Goal: Task Accomplishment & Management: Manage account settings

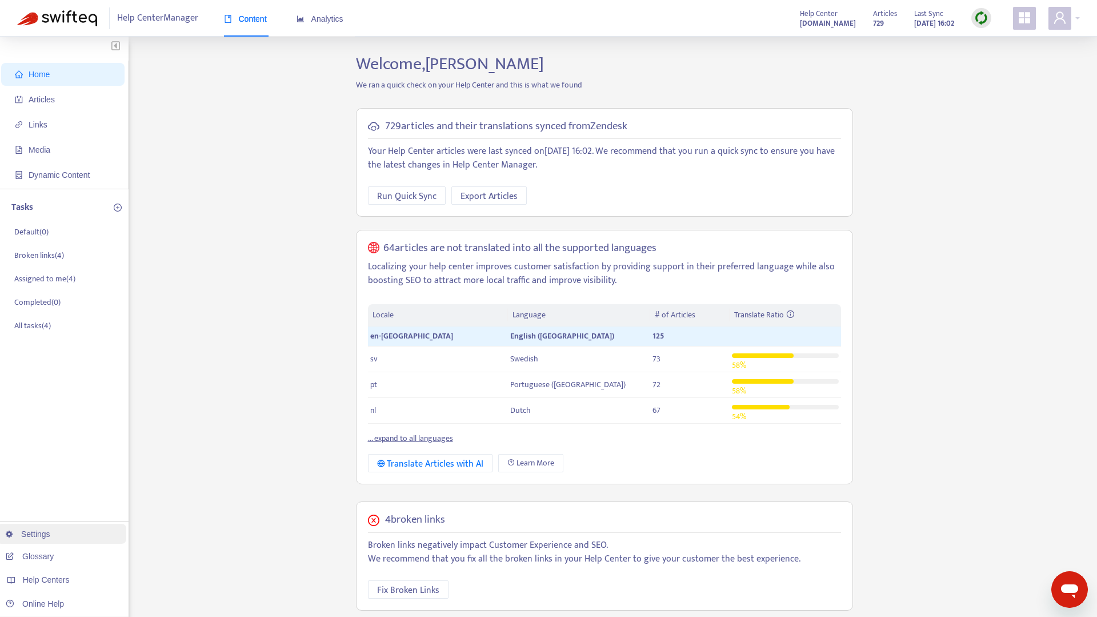
click at [43, 529] on link "Settings" at bounding box center [28, 533] width 45 height 9
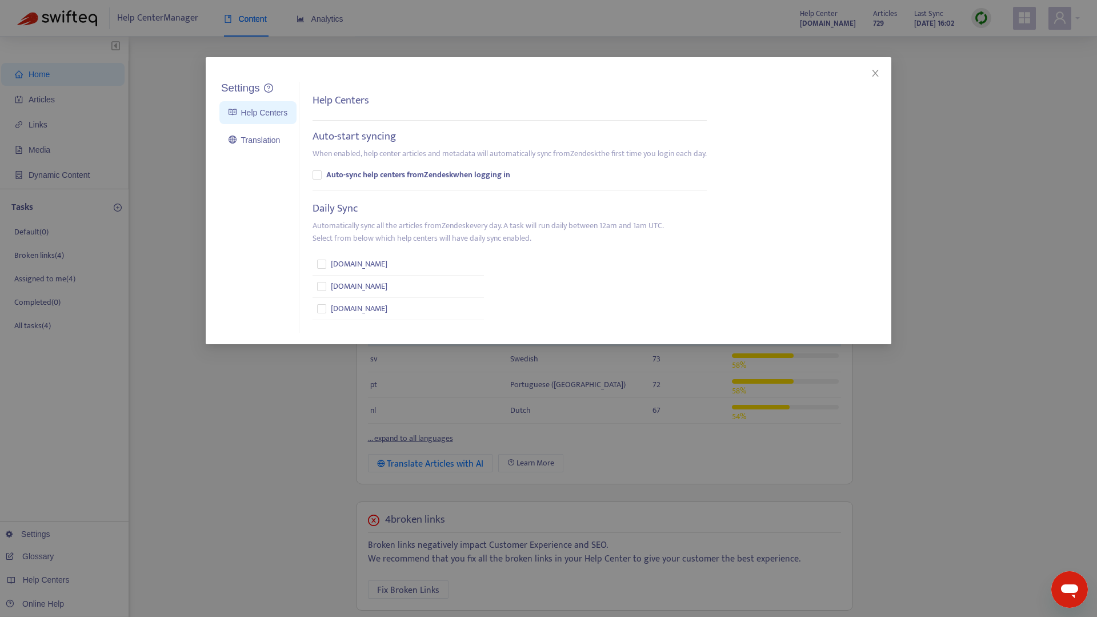
click at [235, 463] on div "Settings Help Centers Translation Settings Help Centers Auto-start syncing When…" at bounding box center [548, 308] width 1097 height 617
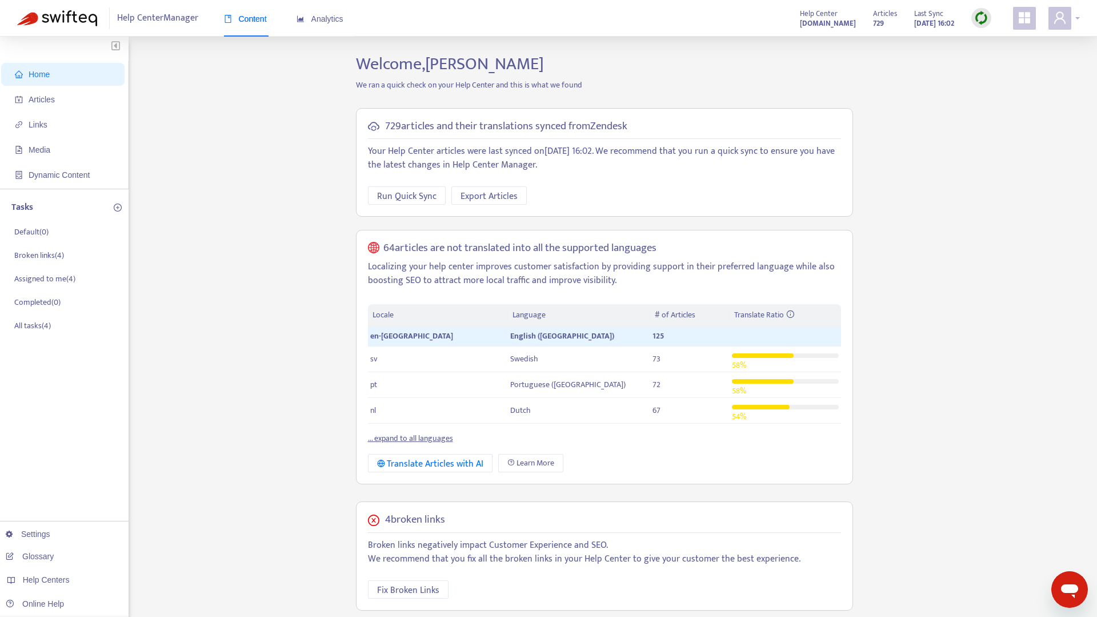
click at [1069, 21] on span at bounding box center [1060, 18] width 23 height 23
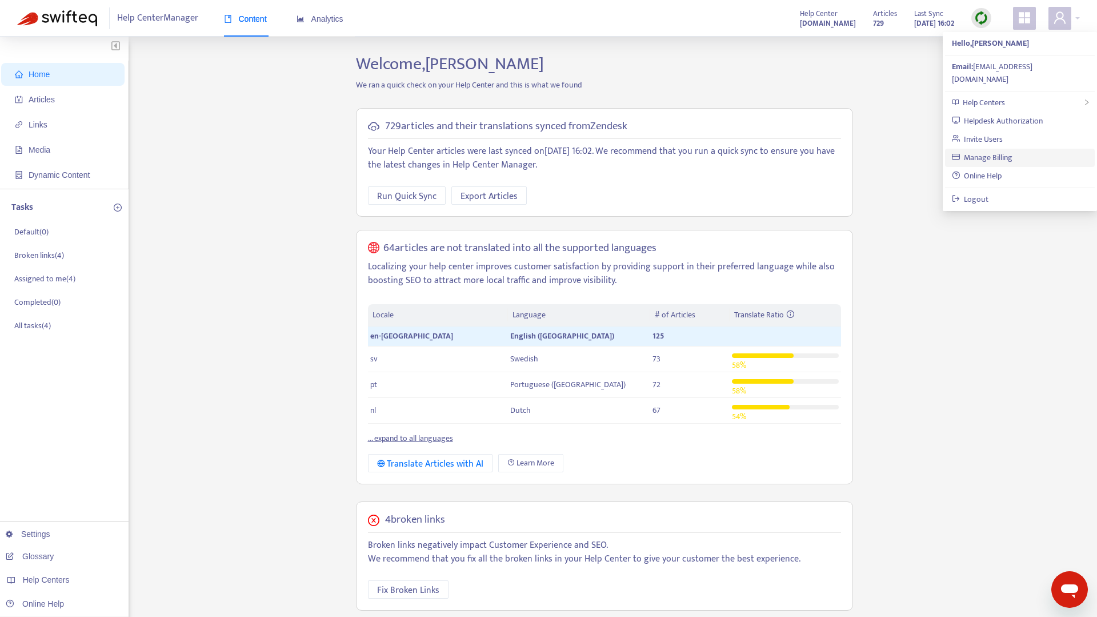
click at [999, 151] on link "Manage Billing" at bounding box center [982, 157] width 61 height 13
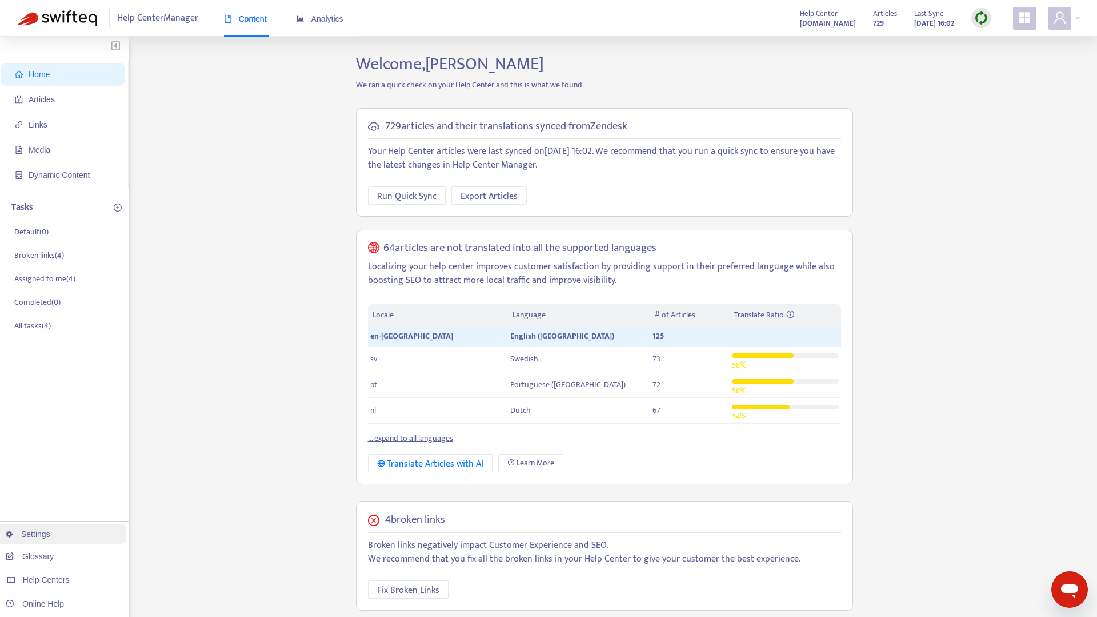
click at [48, 529] on link "Settings" at bounding box center [28, 533] width 45 height 9
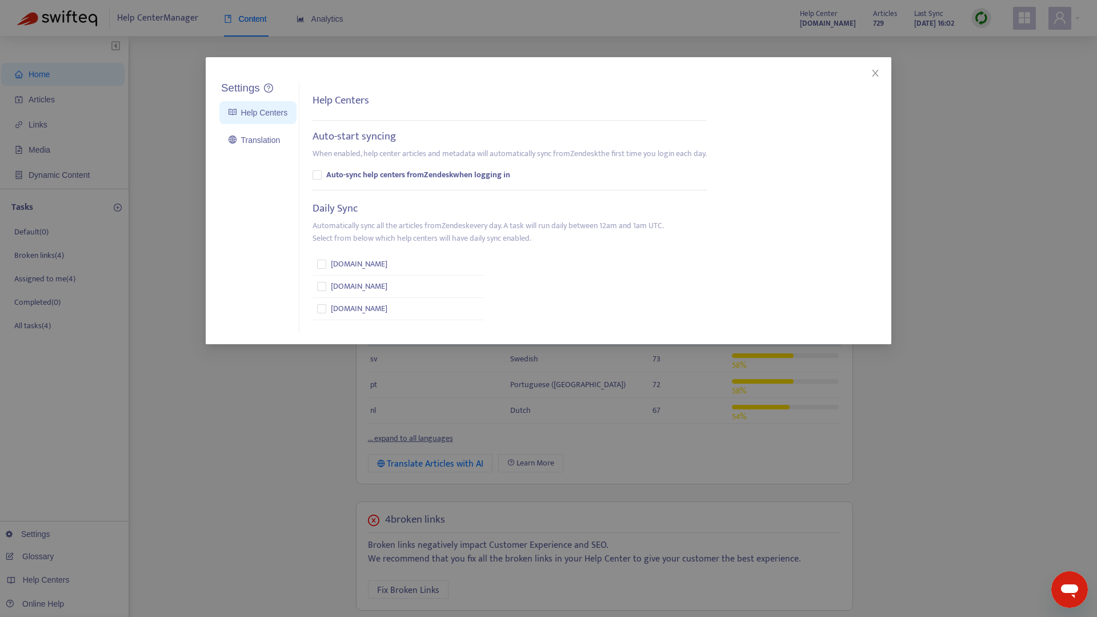
click at [220, 507] on div "Settings Help Centers Translation Settings Help Centers Auto-start syncing When…" at bounding box center [548, 308] width 1097 height 617
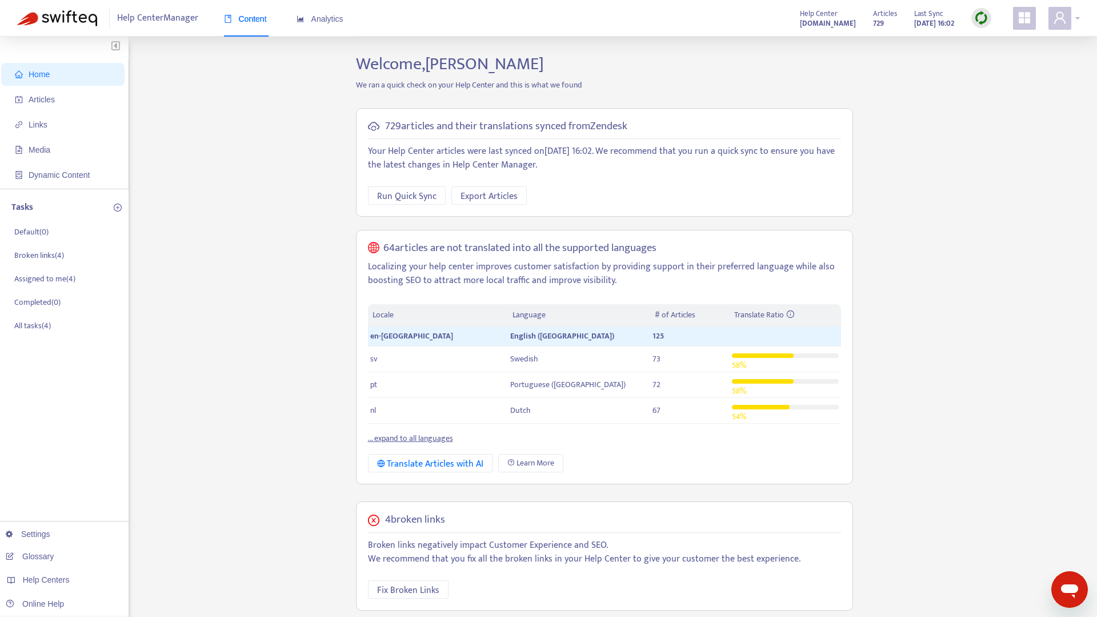
click at [1077, 20] on div at bounding box center [1064, 18] width 31 height 23
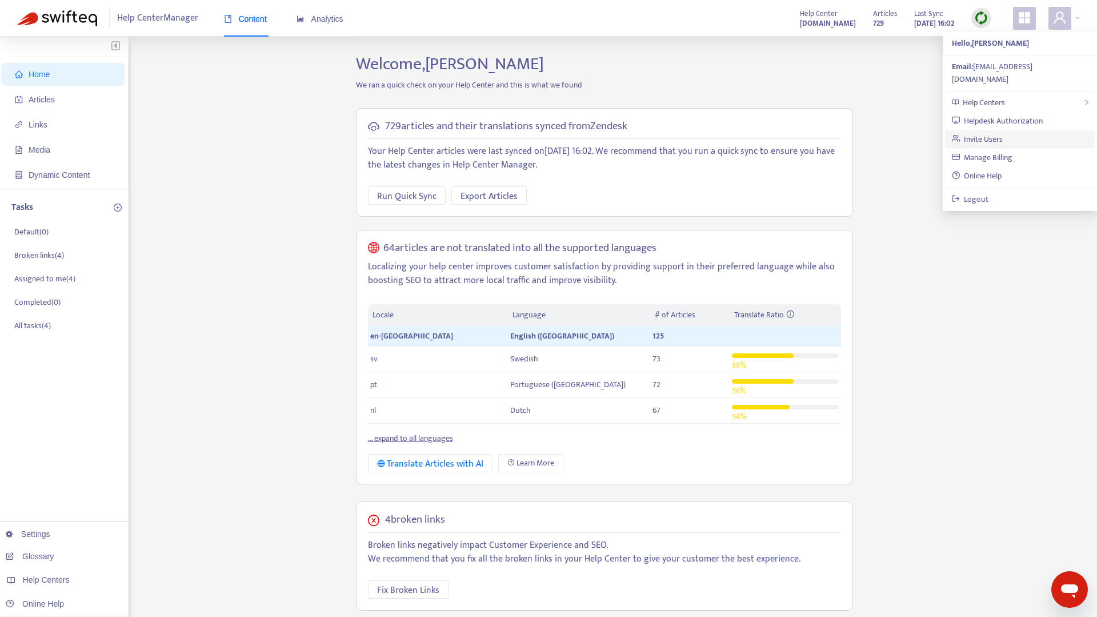
click at [991, 133] on link "Invite Users" at bounding box center [977, 139] width 51 height 13
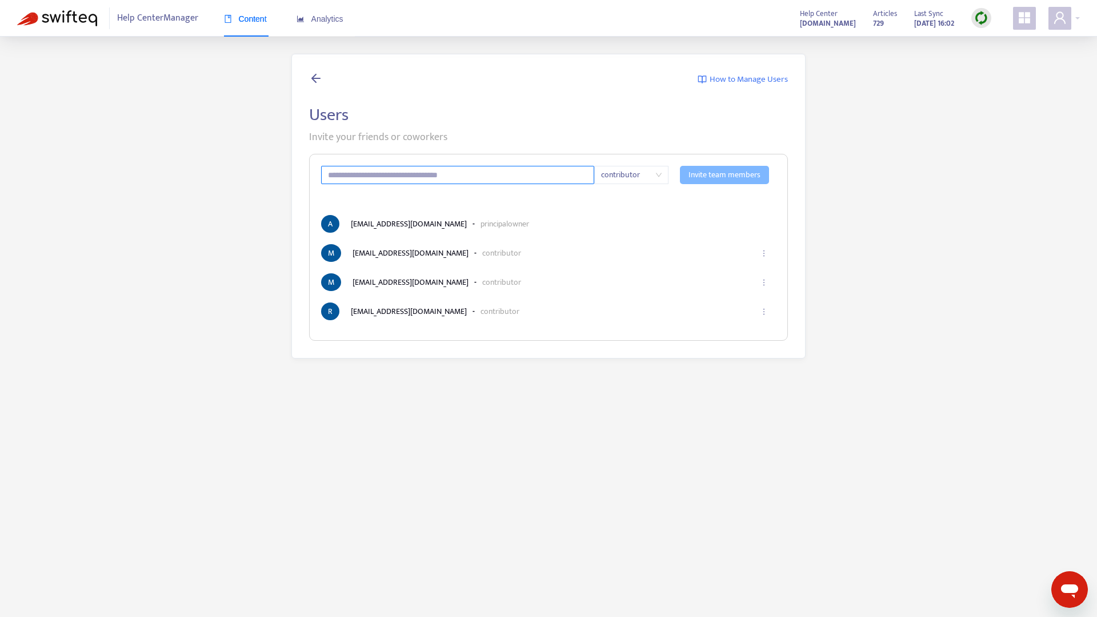
click at [349, 171] on input "text" at bounding box center [457, 175] width 273 height 18
click at [633, 173] on span "contributor" at bounding box center [631, 174] width 61 height 17
type input "**********"
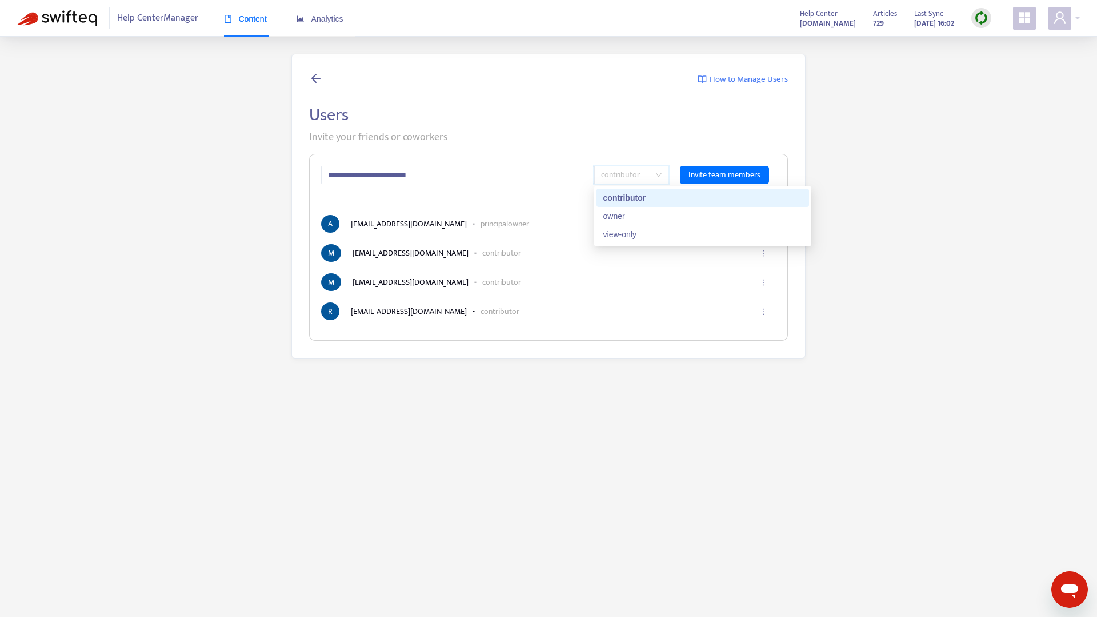
click at [732, 137] on p "Invite your friends or coworkers" at bounding box center [548, 137] width 479 height 15
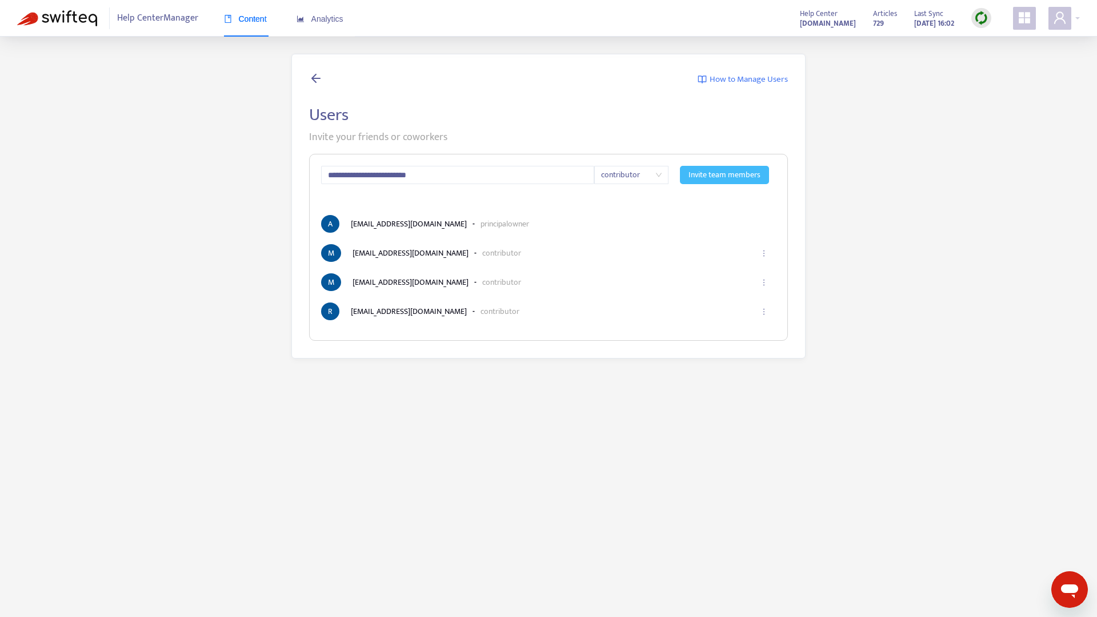
click at [714, 171] on span "Invite team members" at bounding box center [725, 175] width 72 height 13
click at [69, 17] on img at bounding box center [57, 18] width 80 height 16
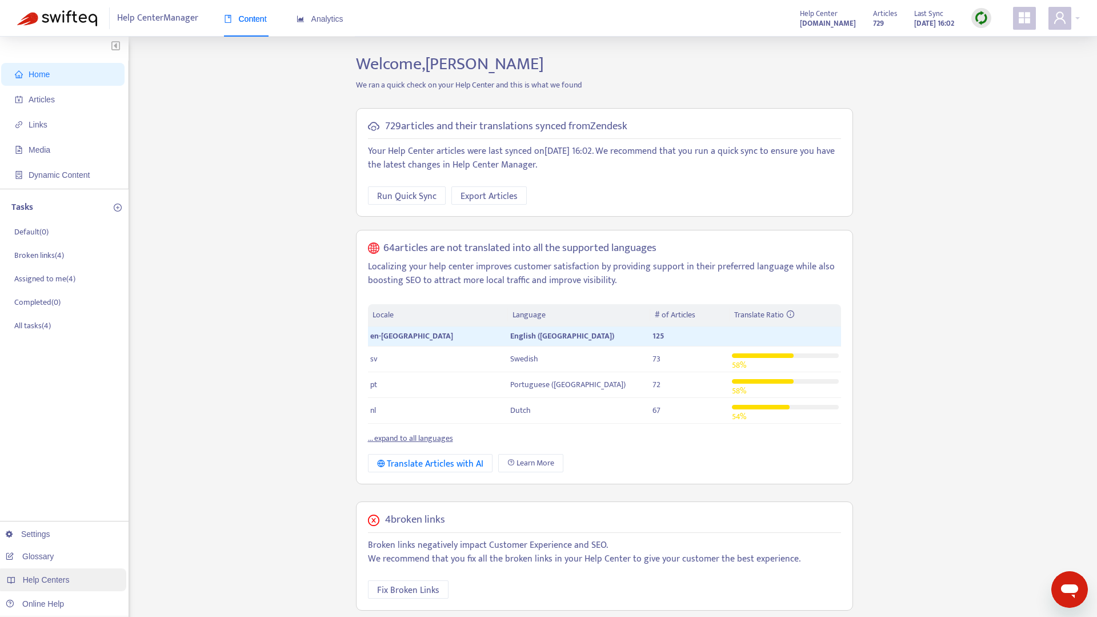
click at [46, 585] on div "Help Centers" at bounding box center [62, 579] width 130 height 23
click at [197, 486] on link "[DOMAIN_NAME]" at bounding box center [180, 486] width 77 height 9
click at [47, 100] on span "Articles" at bounding box center [42, 99] width 26 height 9
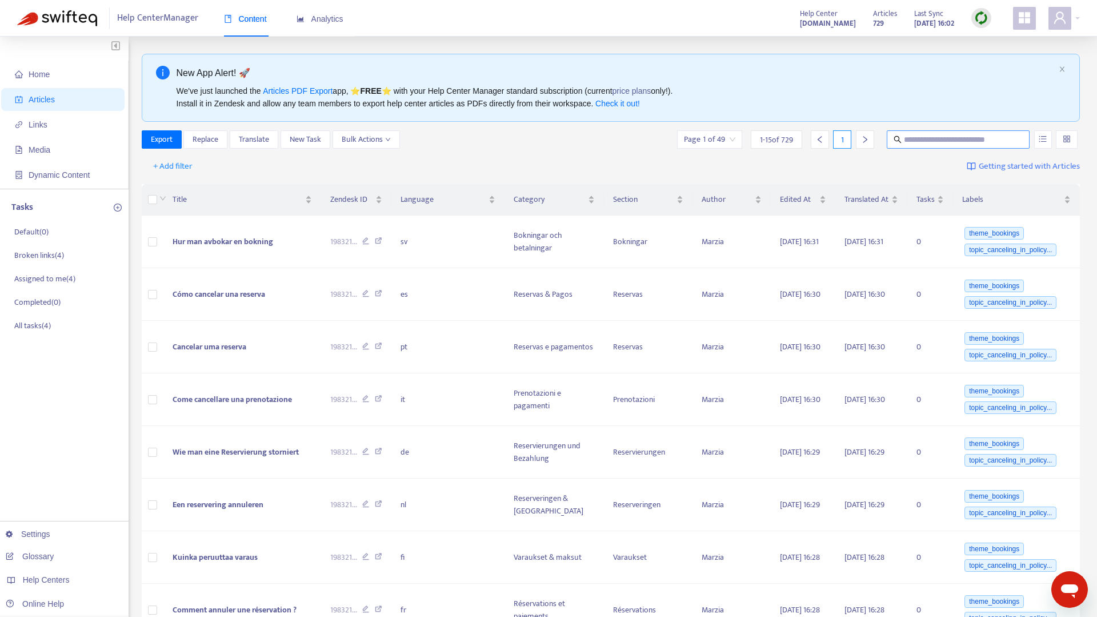
click at [978, 142] on input "text" at bounding box center [959, 139] width 110 height 13
type input "*******"
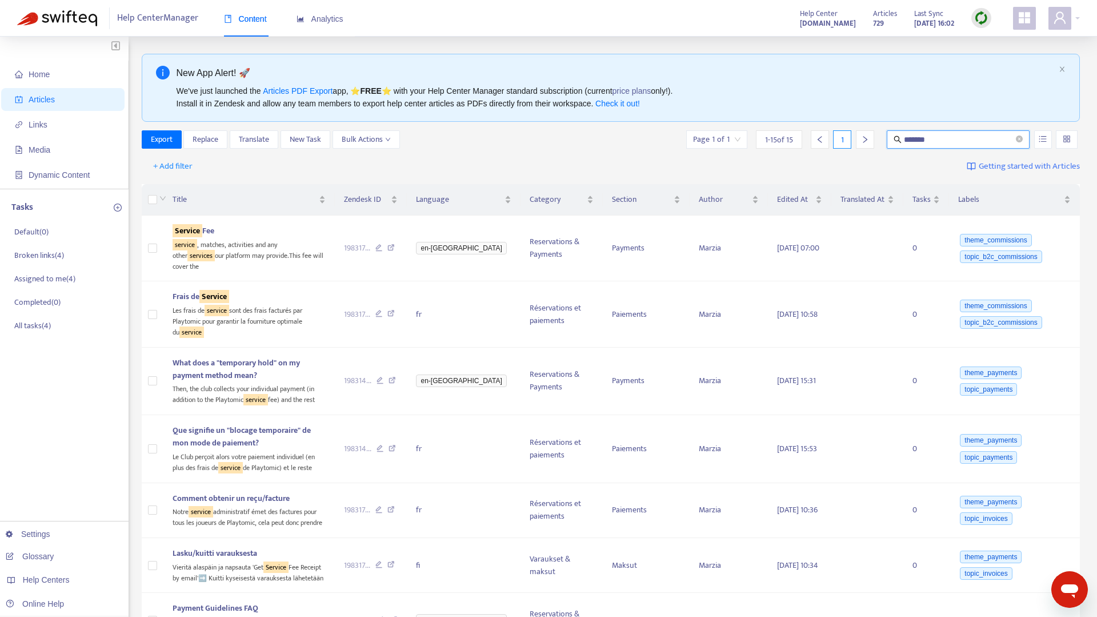
drag, startPoint x: 947, startPoint y: 135, endPoint x: 851, endPoint y: 135, distance: 95.4
click at [851, 135] on div "Page 1 of 1 1 - 15 of 15 1 *******" at bounding box center [882, 139] width 396 height 18
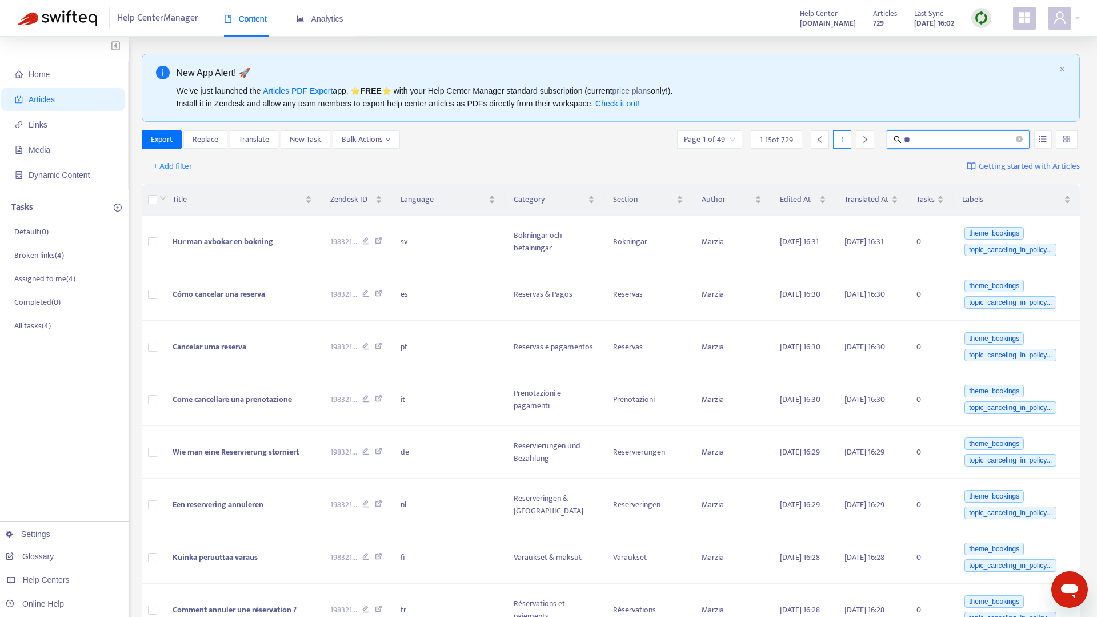
type input "*"
type input "********"
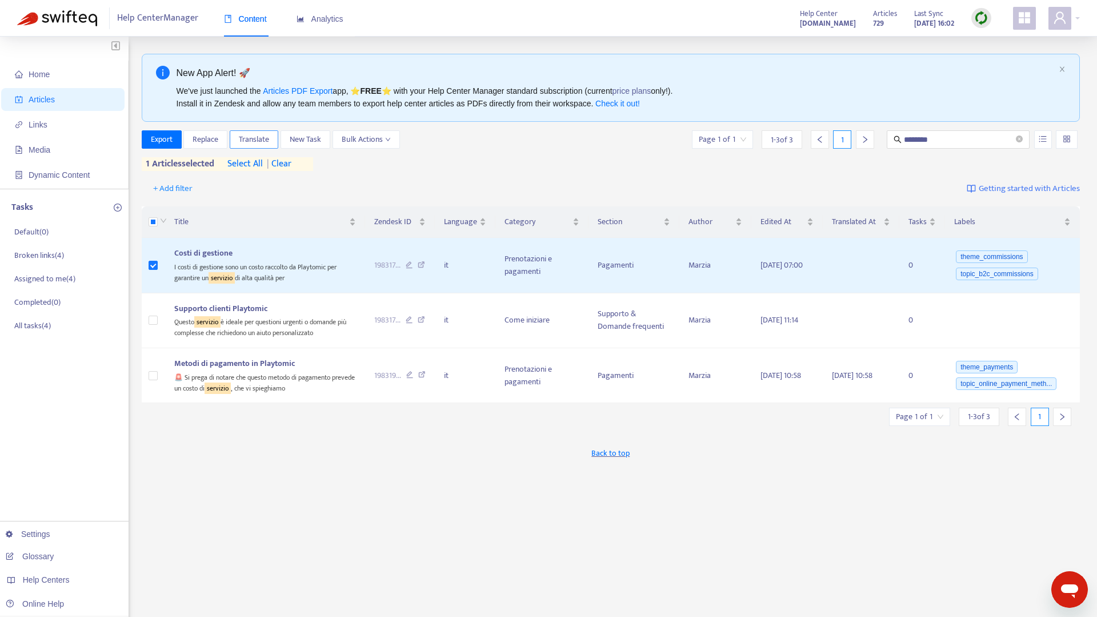
click at [250, 140] on span "Translate" at bounding box center [254, 139] width 30 height 13
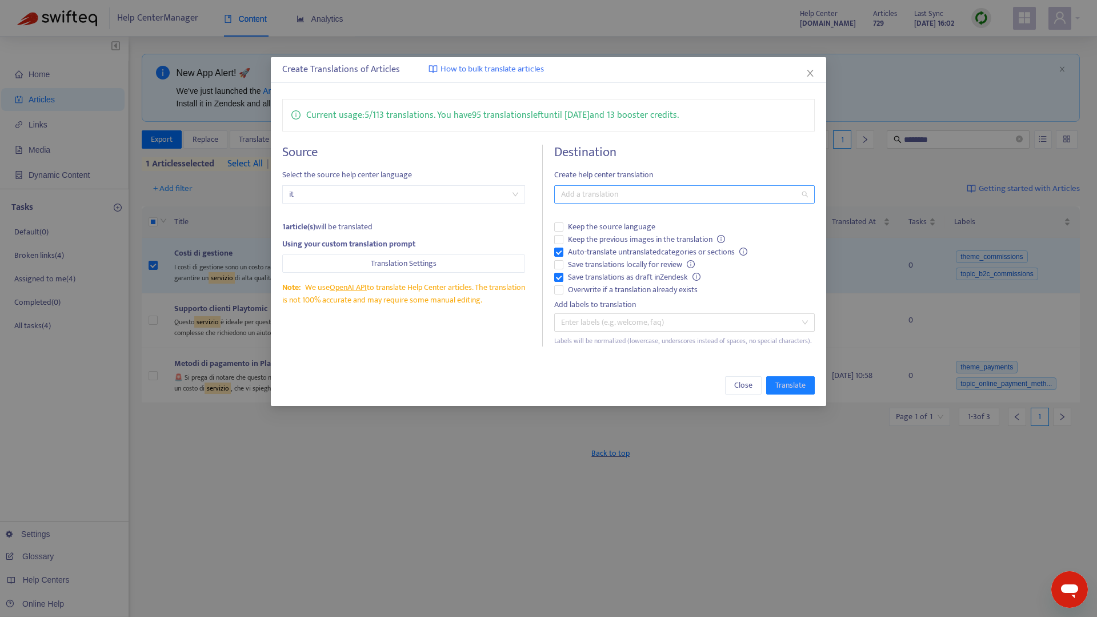
click at [589, 193] on div at bounding box center [678, 194] width 243 height 14
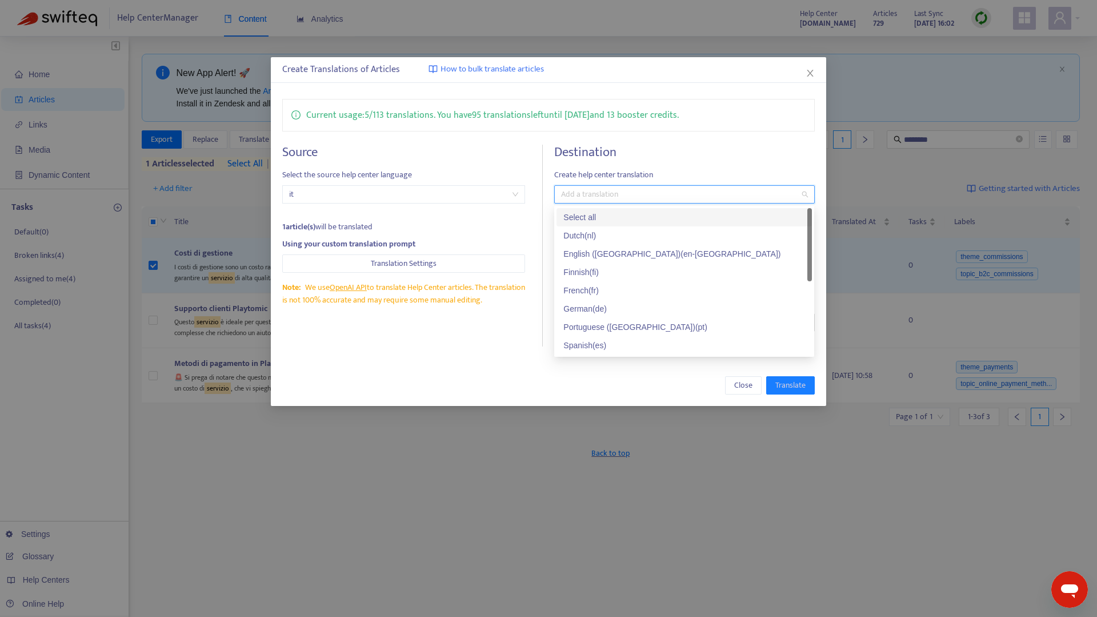
click at [590, 218] on div "Select all" at bounding box center [684, 217] width 242 height 13
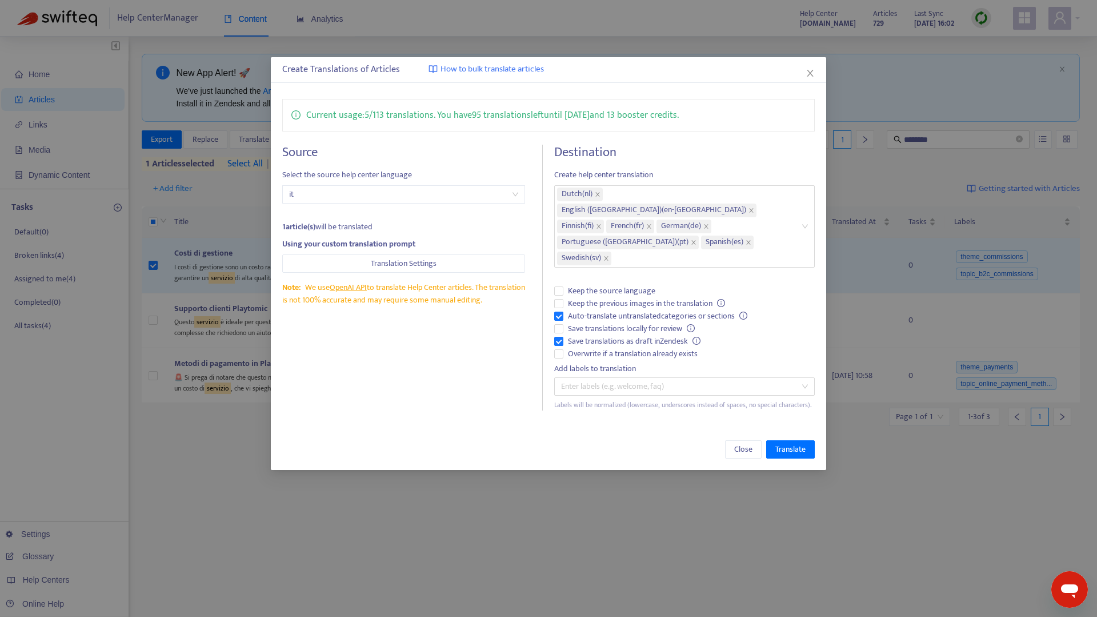
click at [697, 429] on div "Close Translate" at bounding box center [548, 449] width 555 height 41
click at [746, 443] on span "Close" at bounding box center [743, 449] width 18 height 13
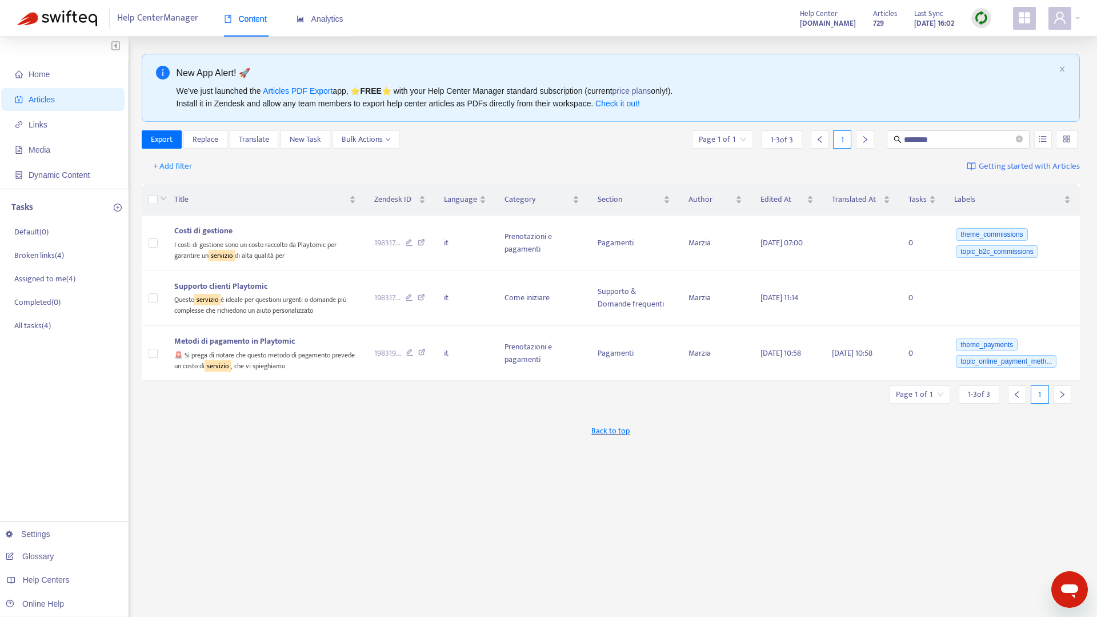
click at [490, 133] on div "Export Replace Translate New Task Bulk Actions Page 1 of 1 1 - 3 of 3 1 ********" at bounding box center [611, 139] width 939 height 18
click at [923, 45] on div "Home Articles Links Media Dynamic Content Tasks Default ( 0 ) Broken links ( 4 …" at bounding box center [548, 380] width 1097 height 686
click at [984, 15] on img at bounding box center [981, 18] width 14 height 14
click at [1003, 47] on link "Quick Sync" at bounding box center [1005, 41] width 49 height 13
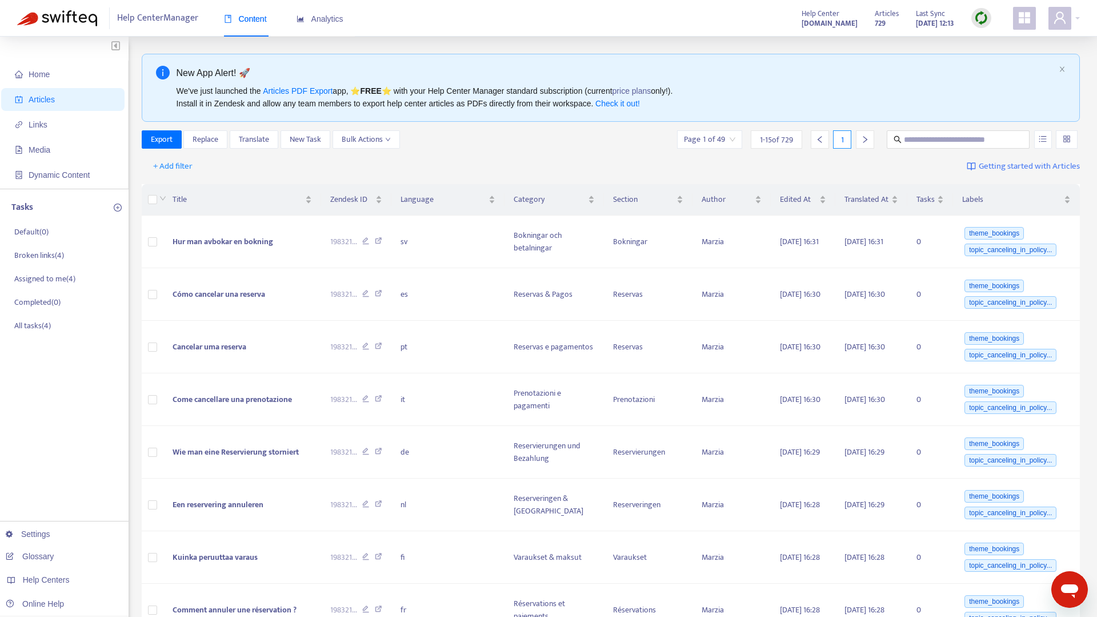
click at [483, 139] on div "Export Replace Translate New Task Bulk Actions Page 1 of 49 1 - 15 of 729 1" at bounding box center [611, 139] width 939 height 18
